Goal: Navigation & Orientation: Find specific page/section

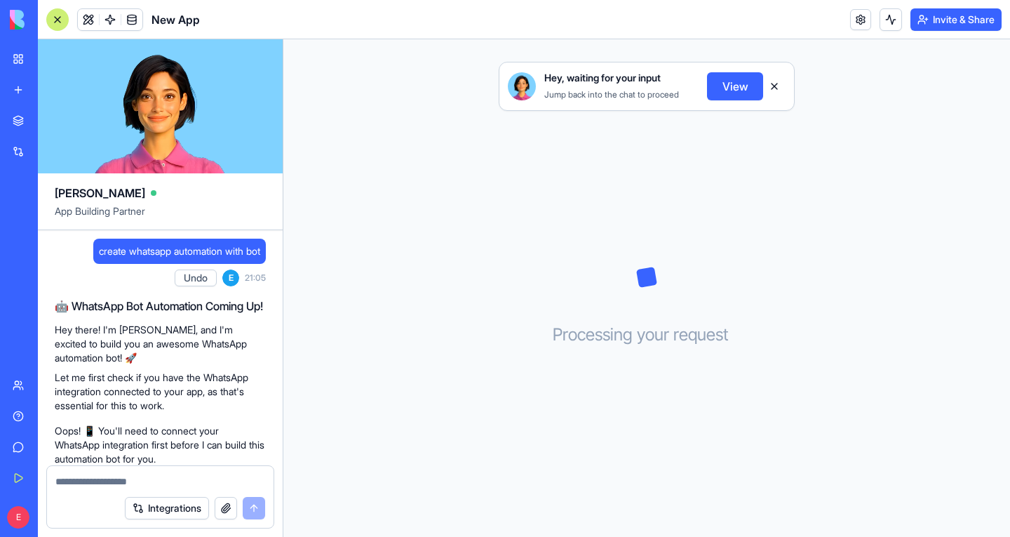
scroll to position [45, 0]
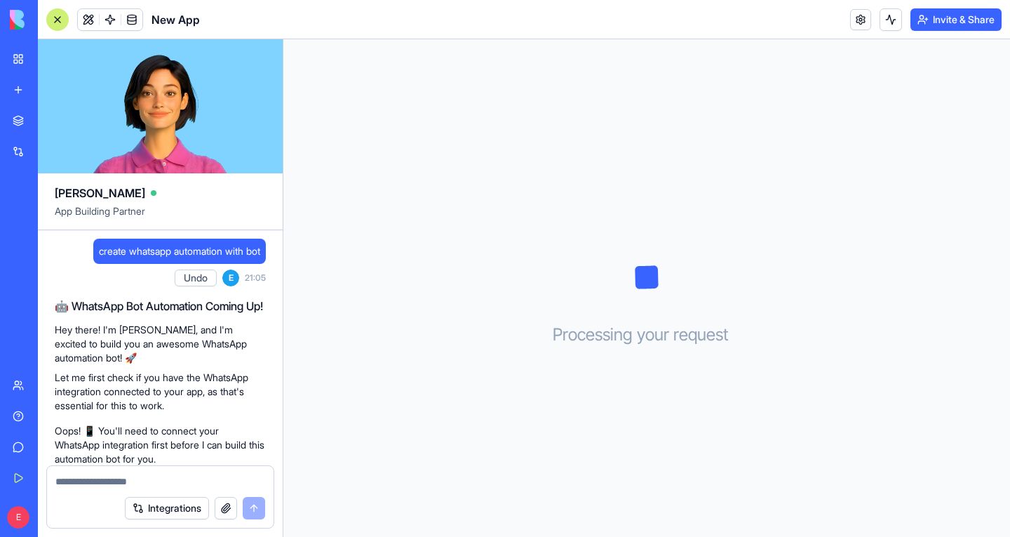
scroll to position [276, 0]
